Goal: Task Accomplishment & Management: Manage account settings

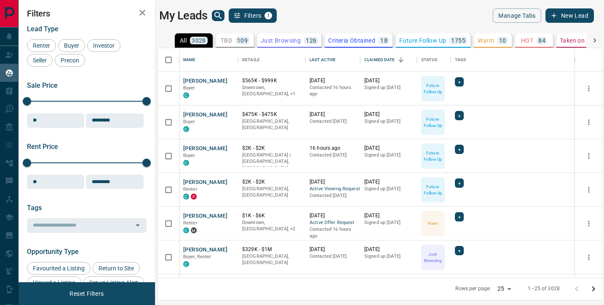
scroll to position [229, 445]
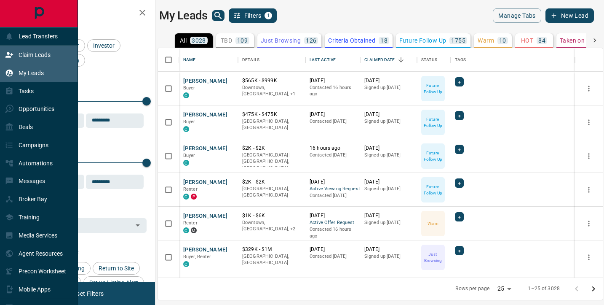
click at [25, 56] on p "Claim Leads" at bounding box center [35, 54] width 32 height 7
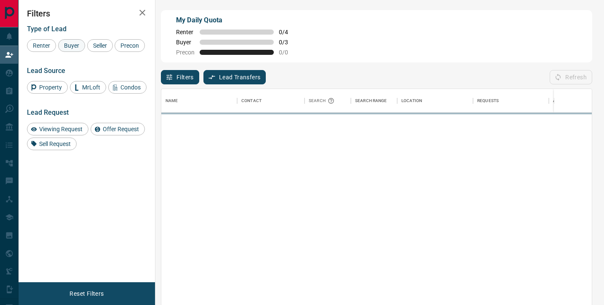
scroll to position [230, 431]
click at [76, 43] on span "Buyer" at bounding box center [71, 45] width 21 height 7
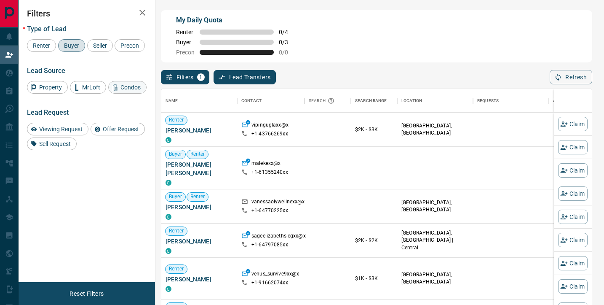
click at [119, 91] on span "Condos" at bounding box center [131, 87] width 26 height 7
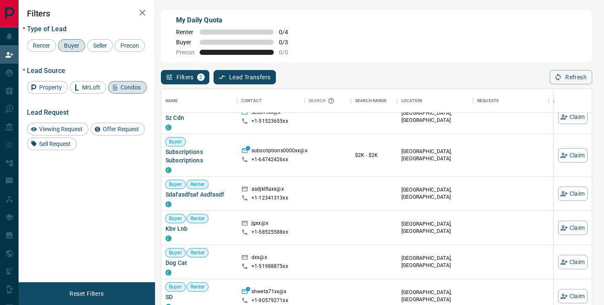
scroll to position [0, 0]
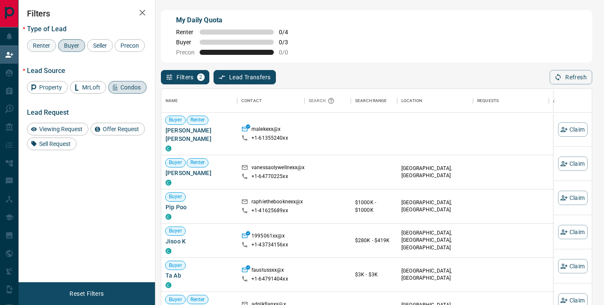
click at [38, 44] on span "Renter" at bounding box center [41, 45] width 23 height 7
click at [68, 45] on span "Buyer" at bounding box center [71, 45] width 21 height 7
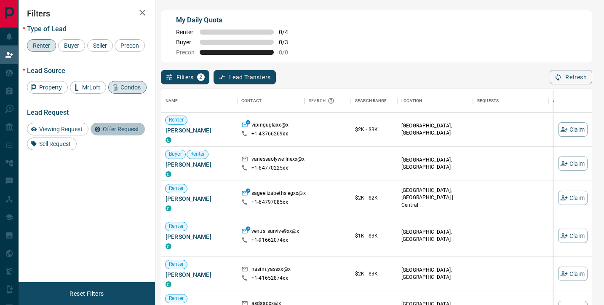
click at [111, 132] on span "Offer Request" at bounding box center [121, 129] width 42 height 7
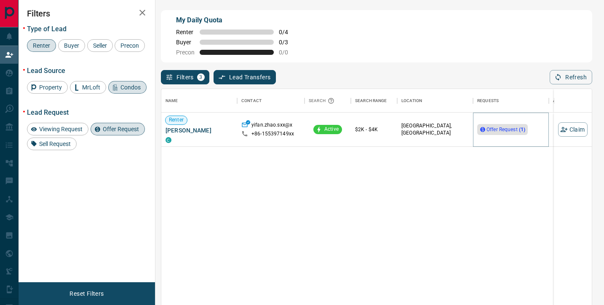
click at [495, 129] on span "Offer Request ( 1 )" at bounding box center [506, 129] width 39 height 6
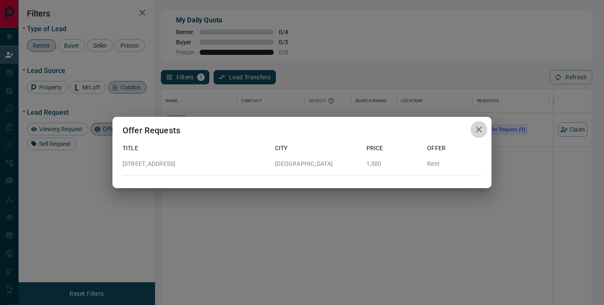
click at [479, 129] on icon "button" at bounding box center [479, 129] width 6 height 6
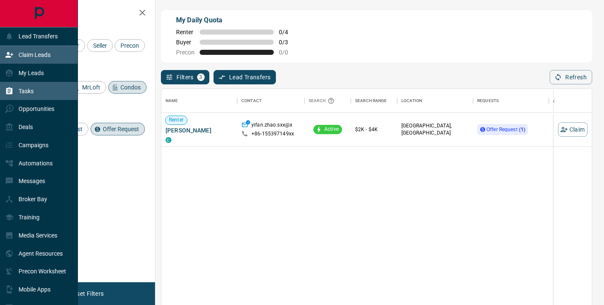
click at [11, 94] on icon at bounding box center [9, 91] width 8 height 8
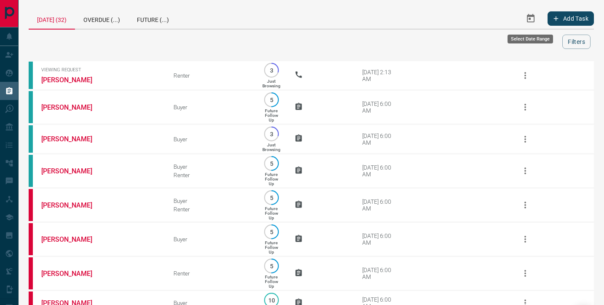
click at [531, 23] on icon "Select Date Range" at bounding box center [531, 18] width 10 height 10
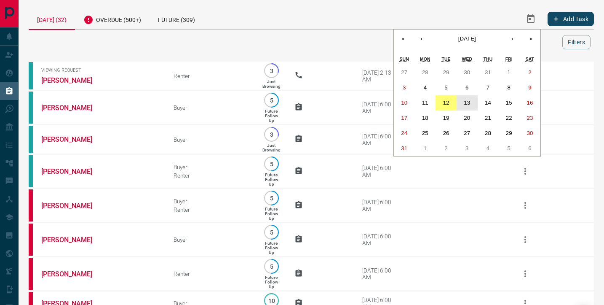
click at [468, 102] on abbr "13" at bounding box center [467, 102] width 6 height 6
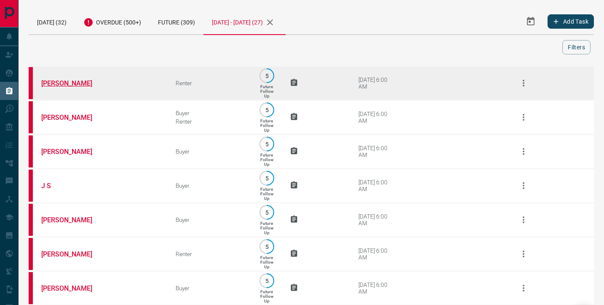
click at [59, 83] on link "[PERSON_NAME]" at bounding box center [72, 83] width 63 height 8
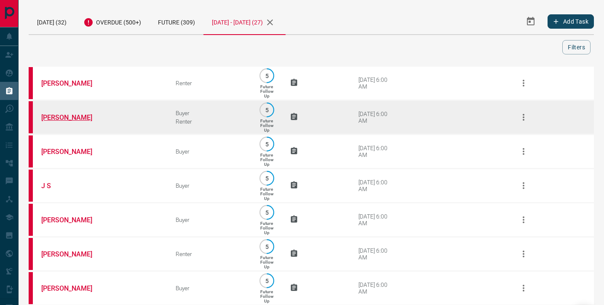
click at [55, 120] on link "[PERSON_NAME]" at bounding box center [72, 117] width 63 height 8
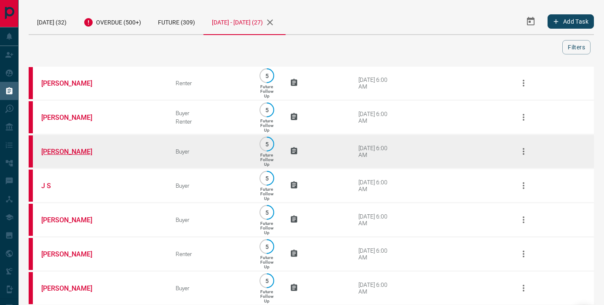
click at [61, 155] on link "[PERSON_NAME]" at bounding box center [72, 151] width 63 height 8
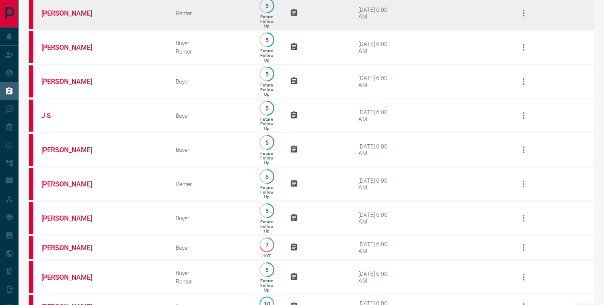
scroll to position [100, 0]
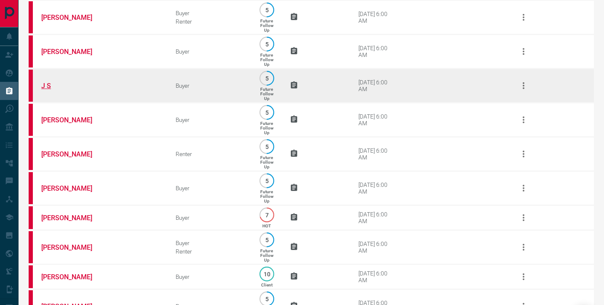
click at [46, 90] on link "J S" at bounding box center [72, 86] width 63 height 8
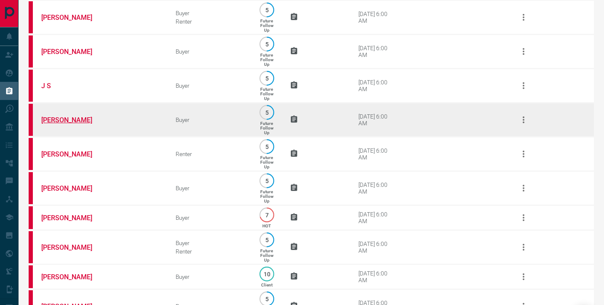
click at [62, 124] on link "[PERSON_NAME]" at bounding box center [72, 120] width 63 height 8
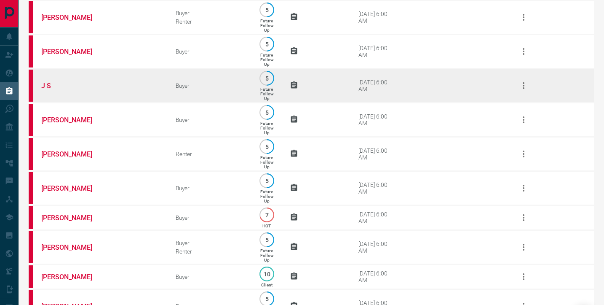
scroll to position [128, 0]
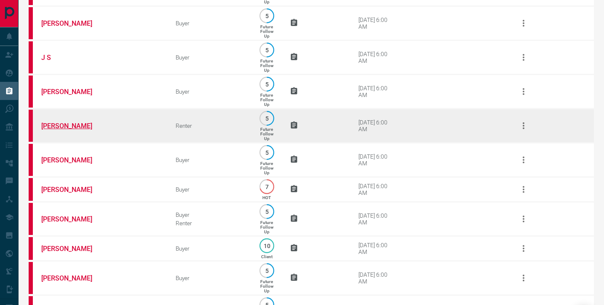
click at [68, 130] on link "[PERSON_NAME]" at bounding box center [72, 126] width 63 height 8
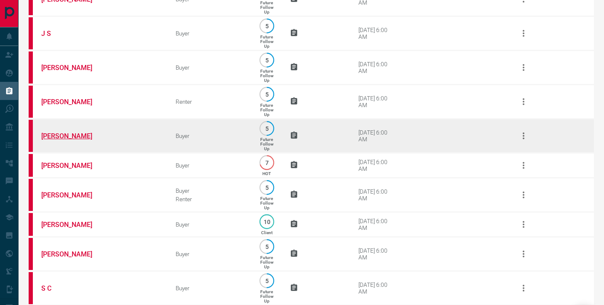
scroll to position [152, 0]
click at [57, 140] on link "[PERSON_NAME]" at bounding box center [72, 136] width 63 height 8
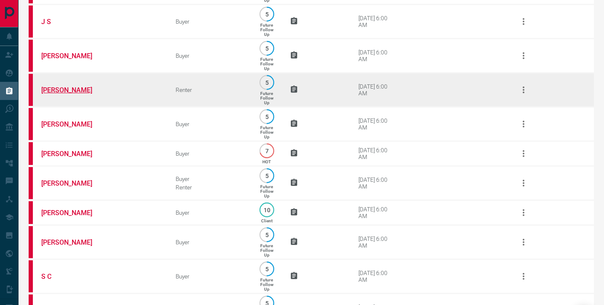
scroll to position [167, 0]
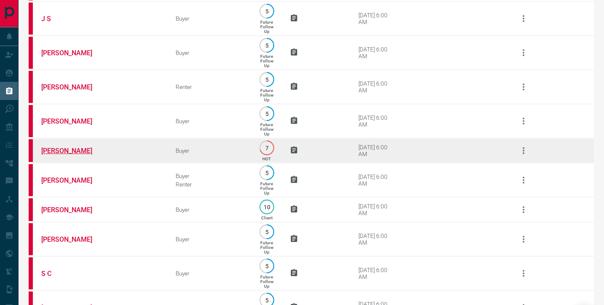
click at [59, 155] on link "[PERSON_NAME]" at bounding box center [72, 151] width 63 height 8
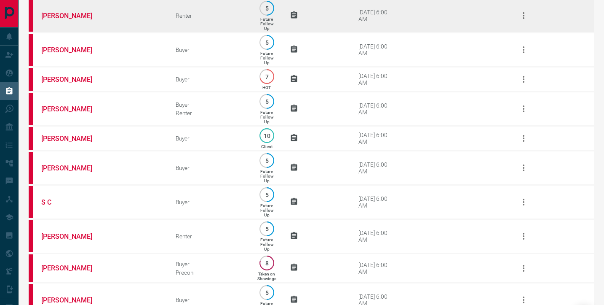
scroll to position [237, 0]
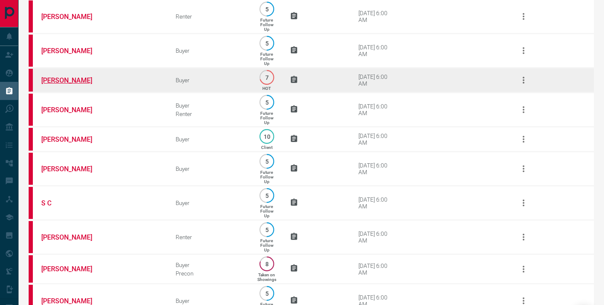
click at [65, 84] on link "[PERSON_NAME]" at bounding box center [72, 80] width 63 height 8
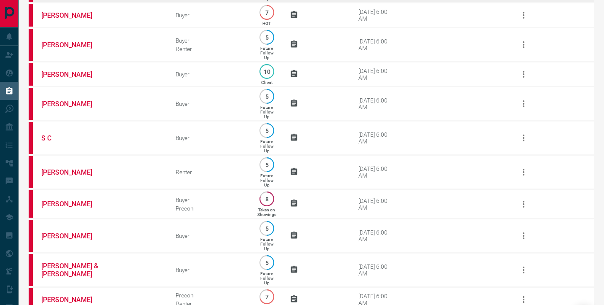
scroll to position [305, 0]
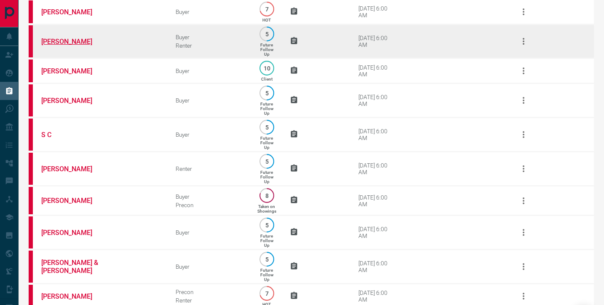
click at [61, 46] on link "[PERSON_NAME]" at bounding box center [72, 41] width 63 height 8
